Goal: Transaction & Acquisition: Purchase product/service

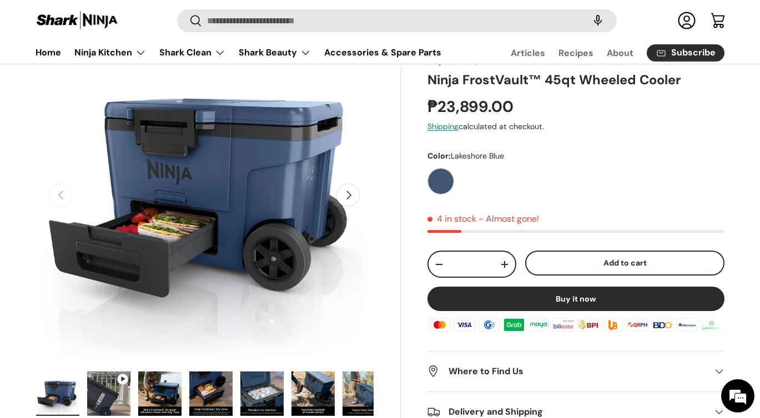
scroll to position [113, 0]
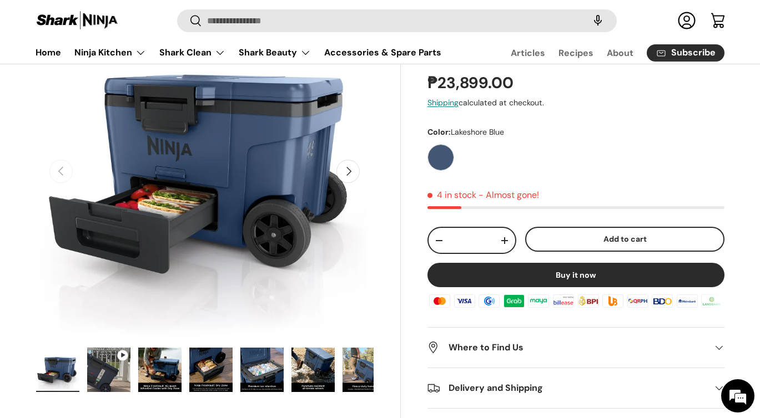
click at [348, 174] on button "Next" at bounding box center [347, 171] width 23 height 23
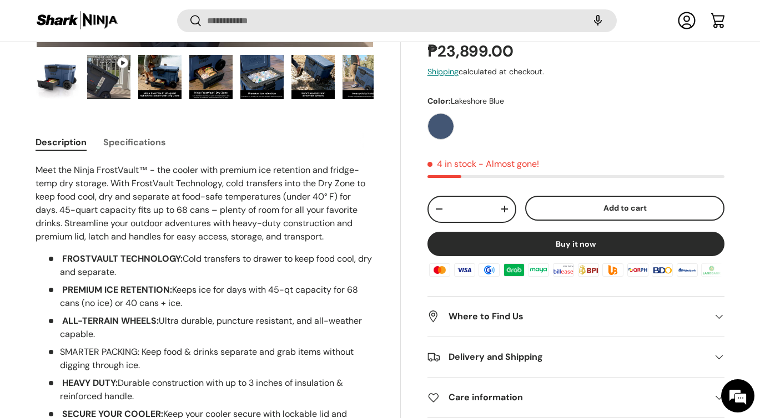
scroll to position [0, 0]
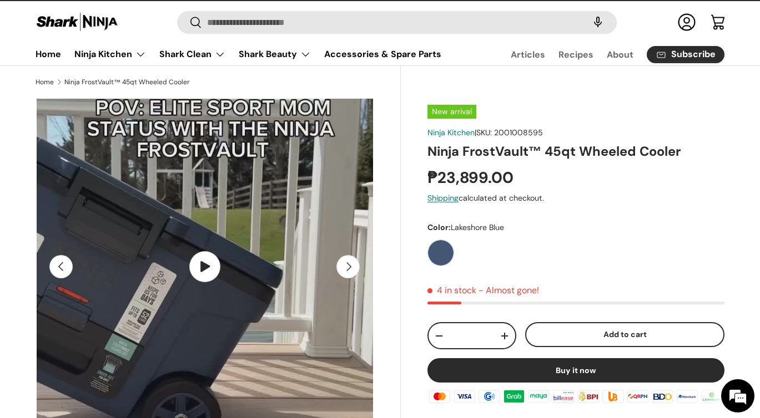
click at [205, 268] on img "Gallery Viewer" at bounding box center [205, 267] width 337 height 337
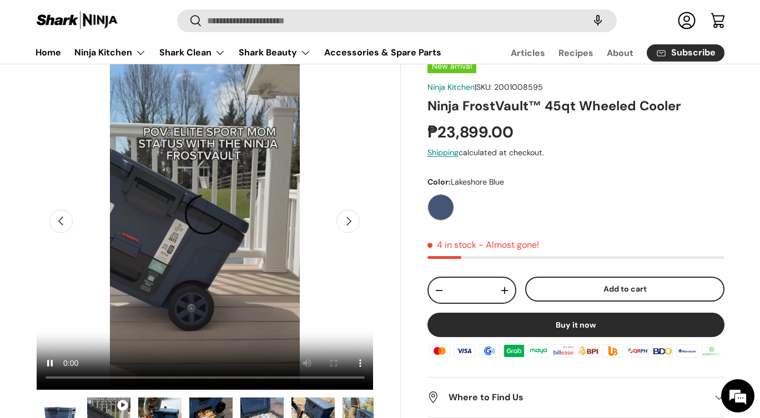
scroll to position [124, 0]
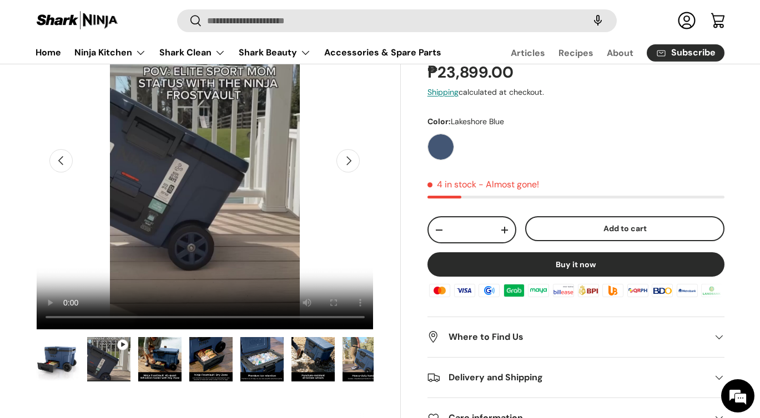
click at [117, 363] on img "Gallery Viewer" at bounding box center [108, 359] width 43 height 44
click at [164, 364] on img "Gallery Viewer" at bounding box center [159, 359] width 43 height 44
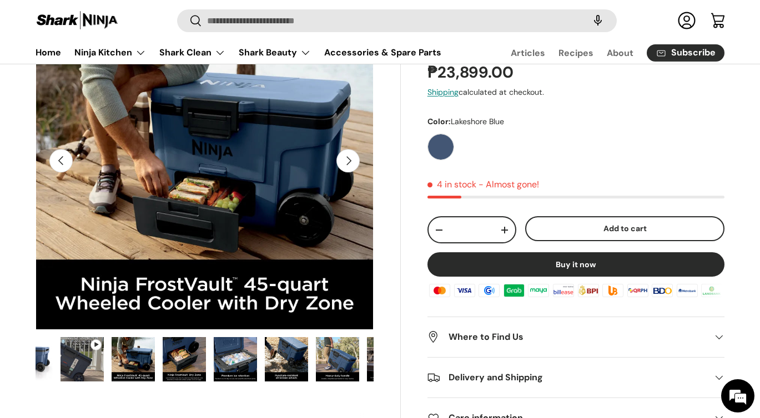
scroll to position [0, 51]
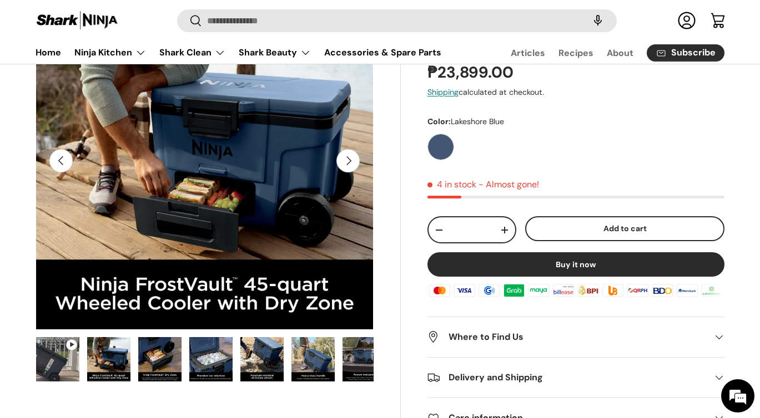
click at [199, 363] on img "Gallery Viewer" at bounding box center [210, 359] width 43 height 44
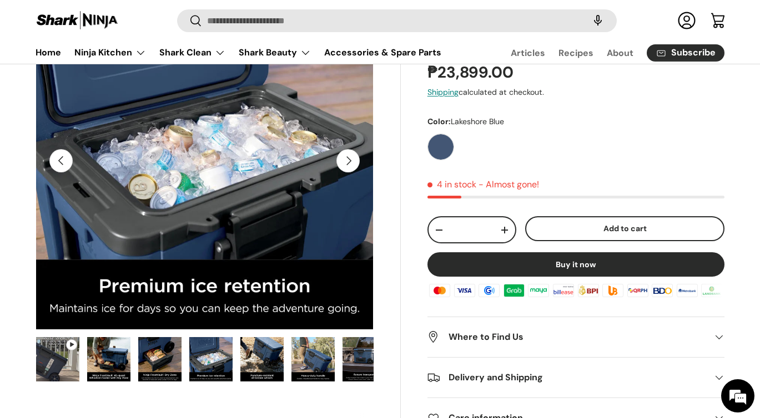
click at [256, 365] on img "Gallery Viewer" at bounding box center [261, 359] width 43 height 44
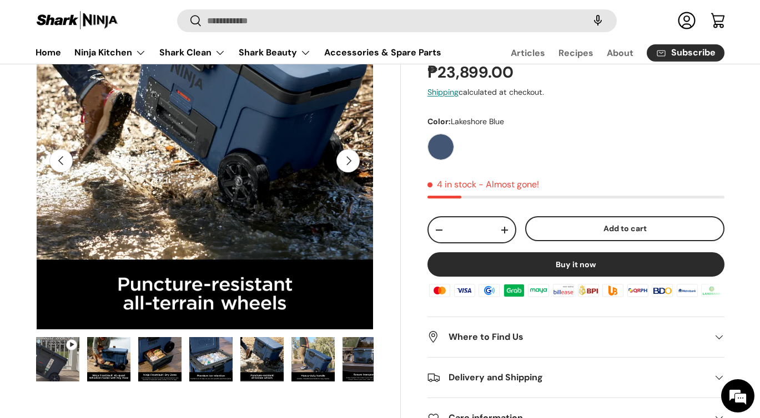
click at [308, 363] on img "Gallery Viewer" at bounding box center [312, 359] width 43 height 44
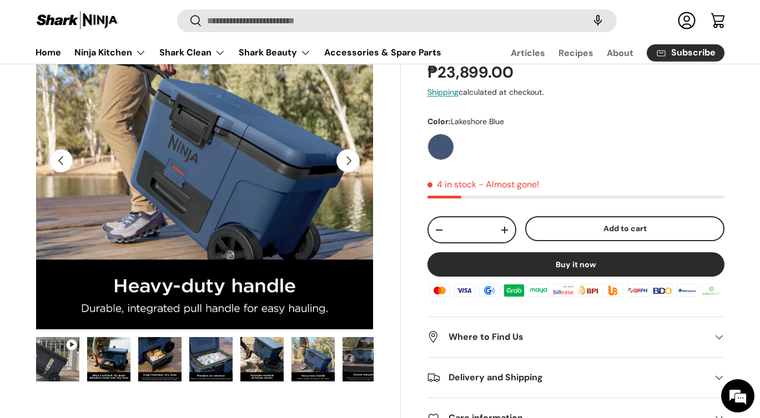
click at [341, 364] on ul "Load image 1 in gallery view Play video 1 in gallery view Load image 2 in galle…" at bounding box center [205, 361] width 338 height 49
click at [347, 366] on img "Gallery Viewer" at bounding box center [363, 359] width 43 height 44
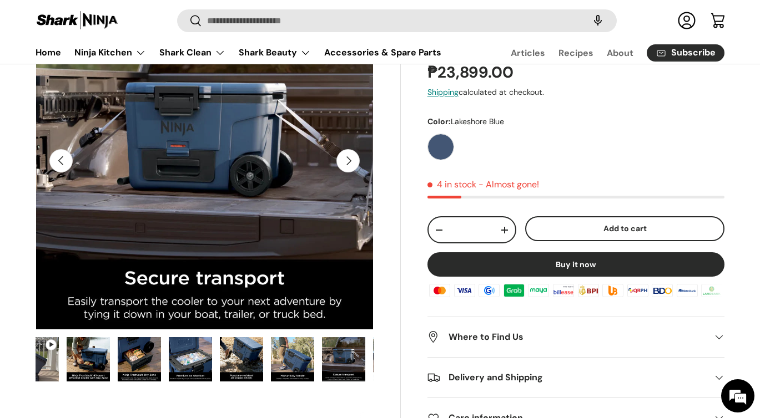
scroll to position [0, 115]
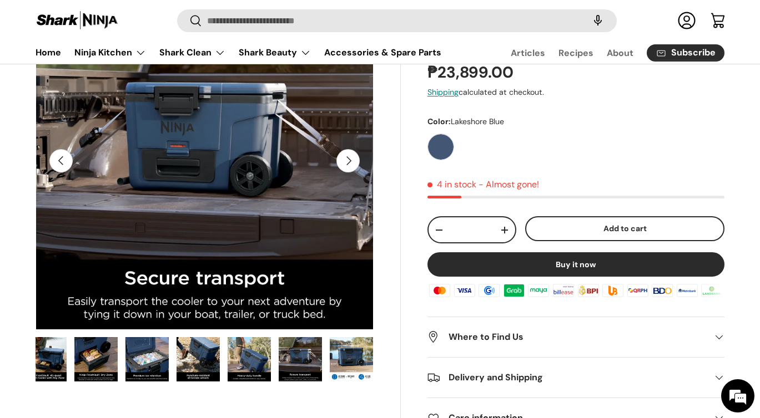
click at [350, 368] on img "Gallery Viewer" at bounding box center [351, 359] width 43 height 44
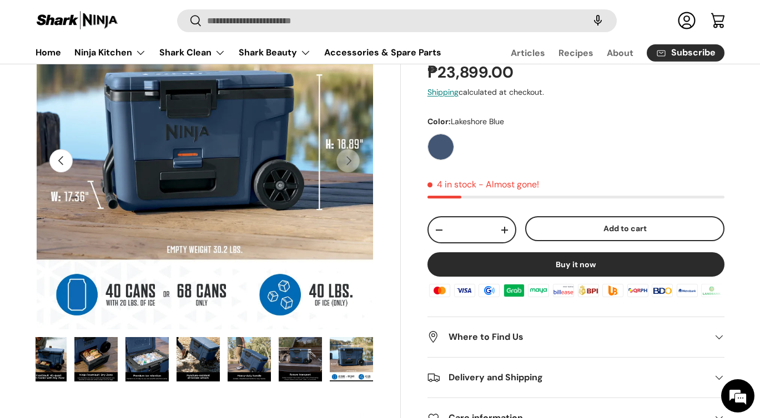
click at [350, 368] on img "Gallery Viewer" at bounding box center [351, 359] width 43 height 44
click at [349, 364] on img "Gallery Viewer" at bounding box center [351, 359] width 43 height 44
click at [292, 357] on img "Gallery Viewer" at bounding box center [300, 359] width 43 height 44
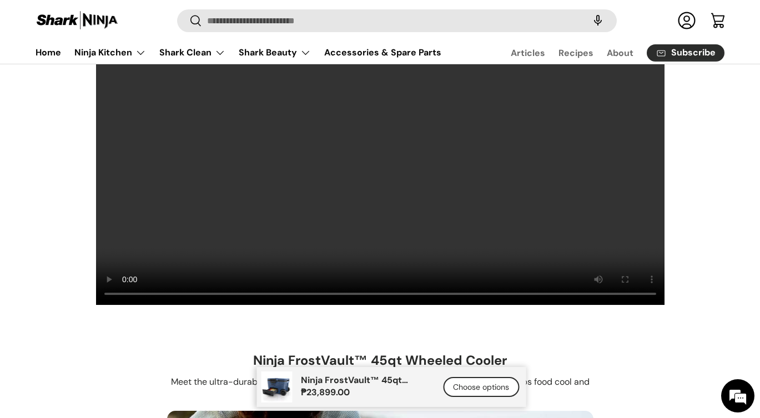
scroll to position [958, 0]
